Goal: Information Seeking & Learning: Learn about a topic

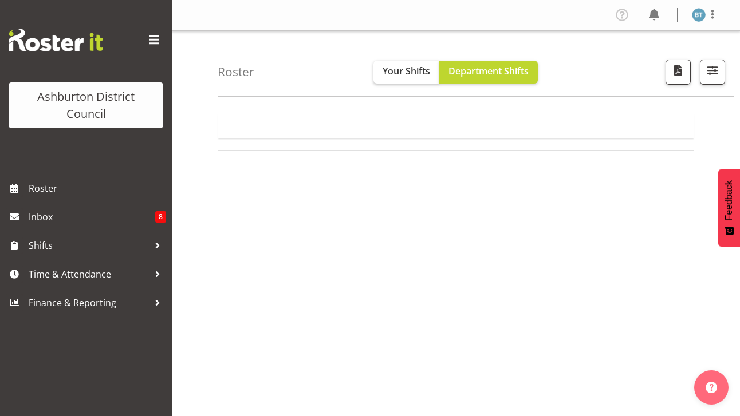
click at [416, 71] on span "Your Shifts" at bounding box center [406, 71] width 48 height 13
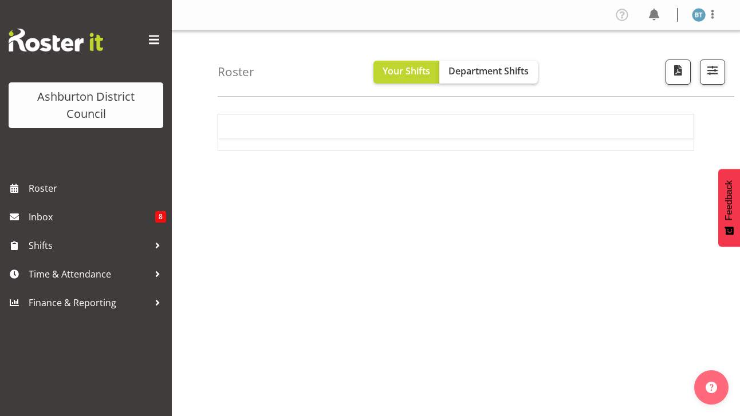
click at [479, 68] on span "Department Shifts" at bounding box center [488, 71] width 80 height 13
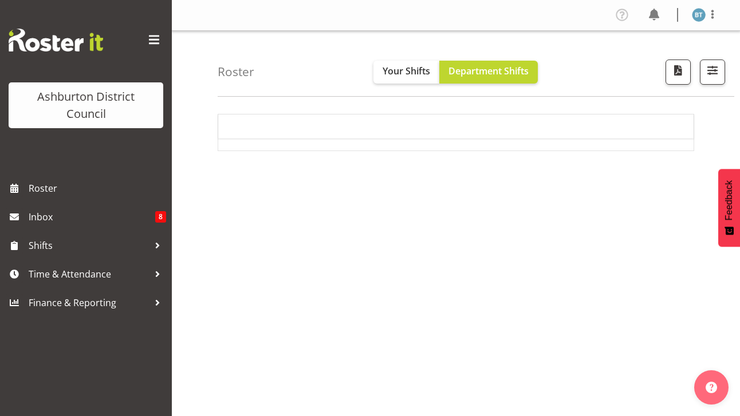
click at [109, 104] on div "Ashburton District Council" at bounding box center [86, 105] width 132 height 34
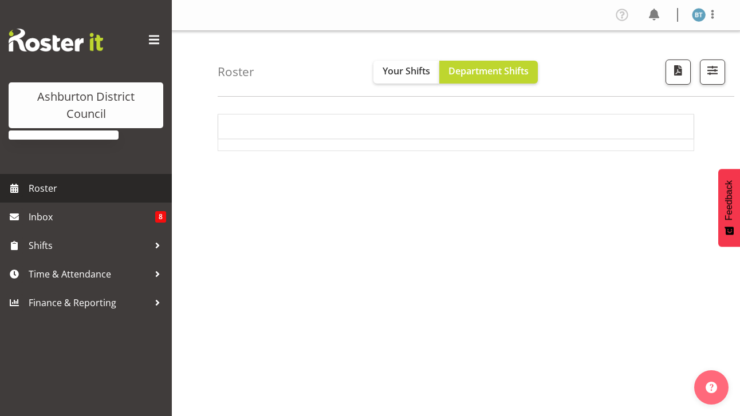
click at [57, 185] on span "Roster" at bounding box center [97, 188] width 137 height 17
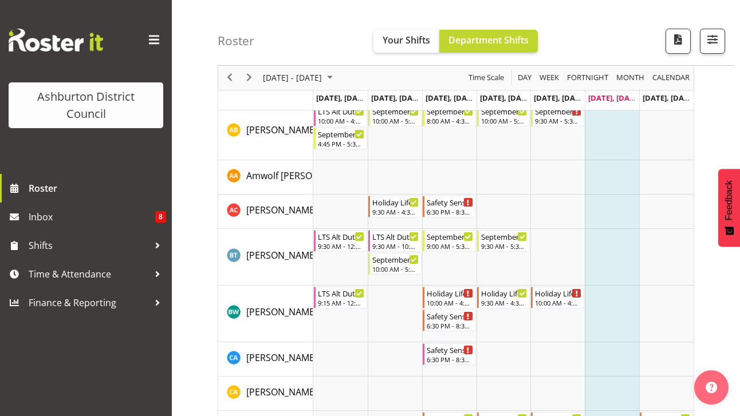
scroll to position [58, 0]
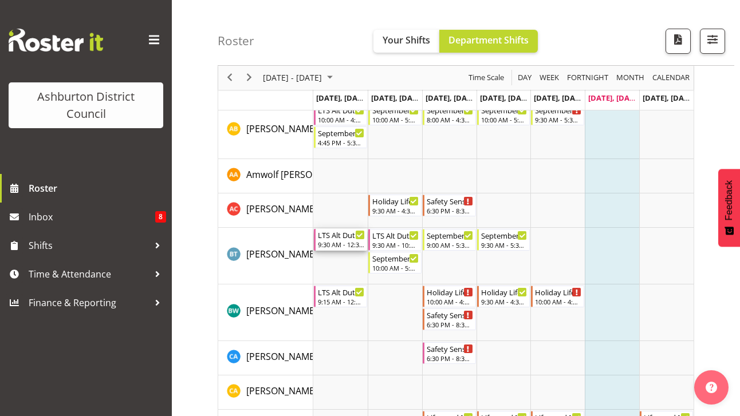
click at [345, 235] on div "LTS Alt Duties" at bounding box center [341, 234] width 47 height 11
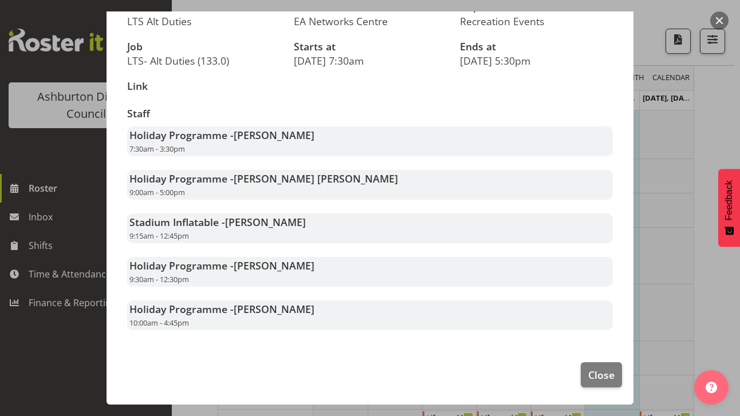
scroll to position [124, 0]
click at [602, 376] on span "Close" at bounding box center [601, 375] width 26 height 15
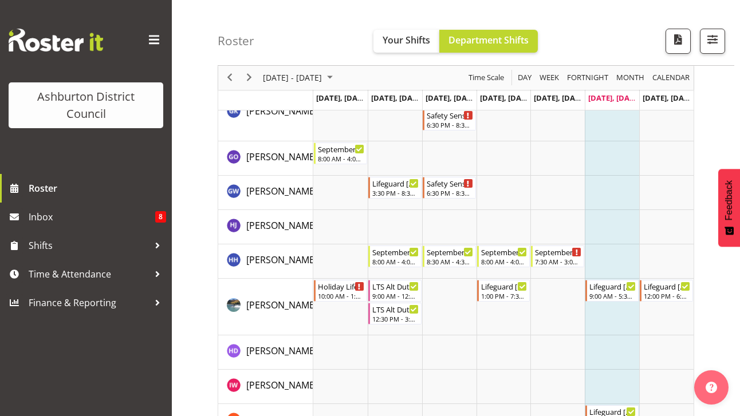
scroll to position [1043, 0]
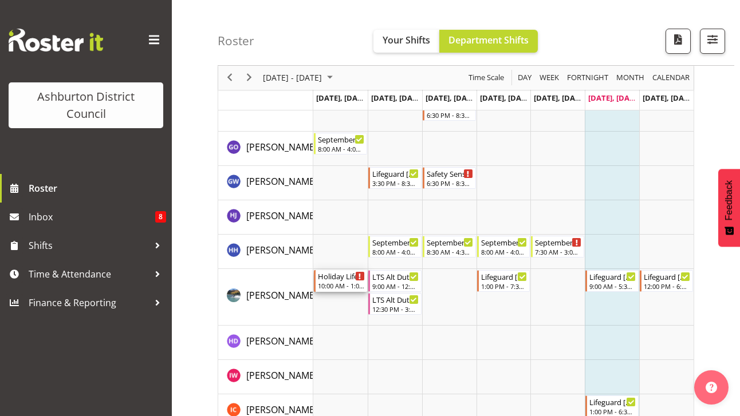
click at [342, 277] on div "Holiday Lifeguards" at bounding box center [341, 275] width 47 height 11
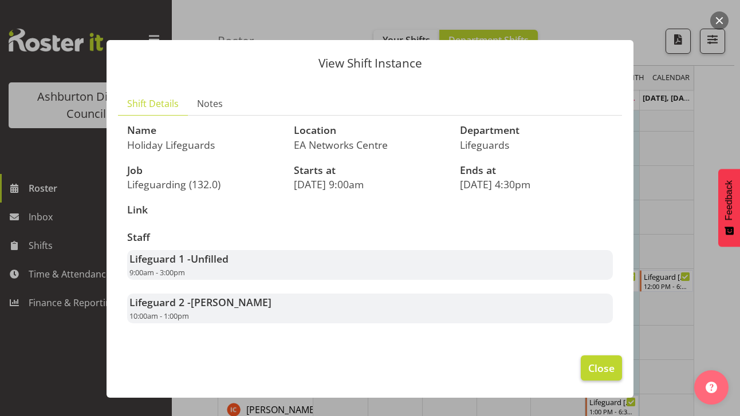
click at [609, 364] on span "Close" at bounding box center [601, 368] width 26 height 15
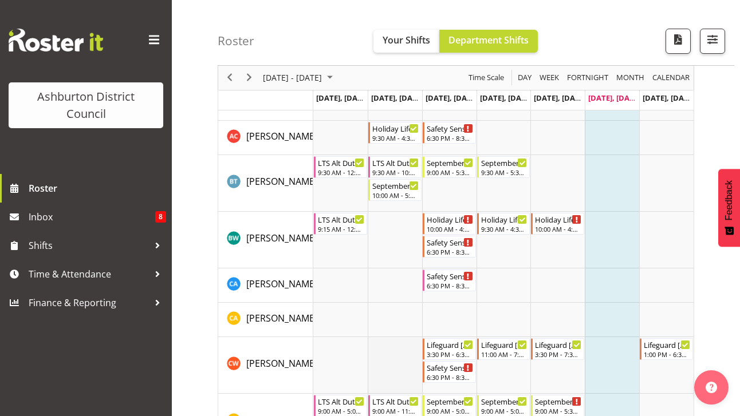
scroll to position [131, 0]
click at [340, 172] on div "9:30 AM - 12:30 PM" at bounding box center [341, 172] width 47 height 9
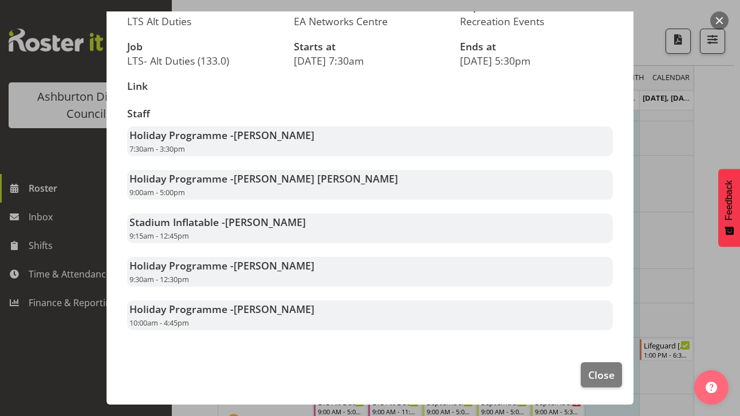
scroll to position [124, 0]
click at [603, 376] on span "Close" at bounding box center [601, 375] width 26 height 15
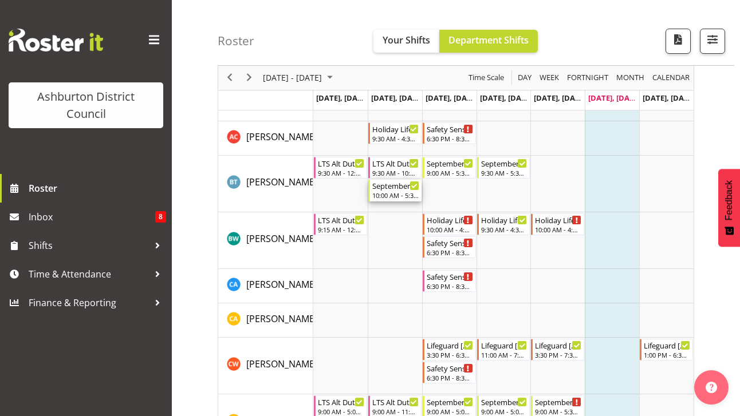
click at [393, 187] on div "September/October Holiday Programme" at bounding box center [395, 185] width 47 height 11
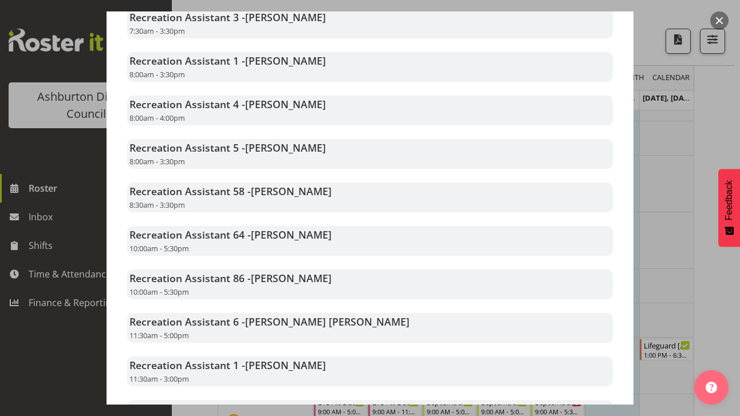
scroll to position [268, 0]
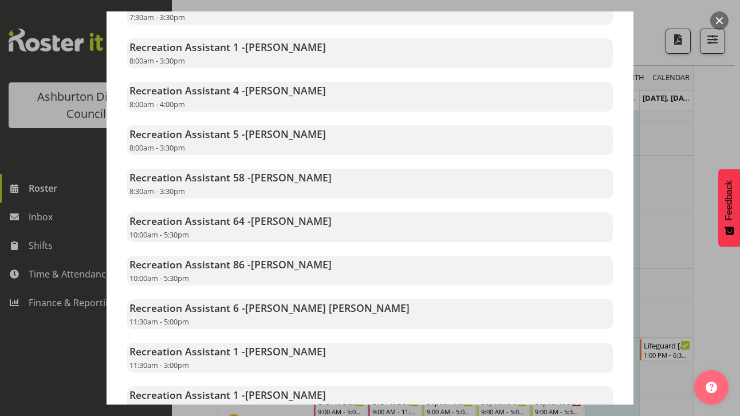
click at [682, 279] on div at bounding box center [370, 208] width 740 height 416
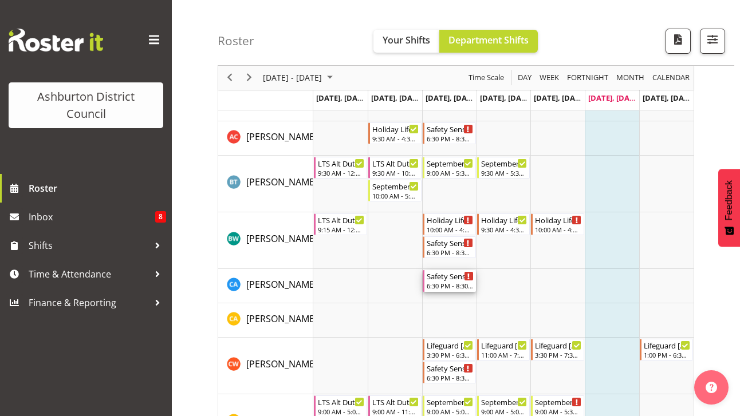
click at [437, 275] on div "Safety Sense Workshop" at bounding box center [450, 275] width 47 height 11
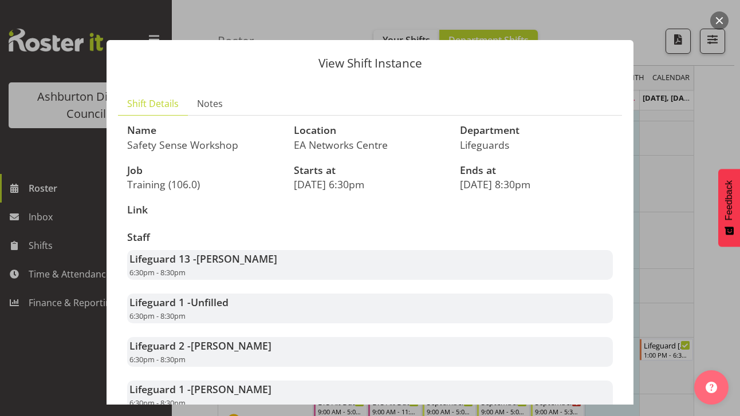
scroll to position [0, 0]
click at [662, 218] on div at bounding box center [370, 208] width 740 height 416
